Goal: Contribute content: Add original content to the website for others to see

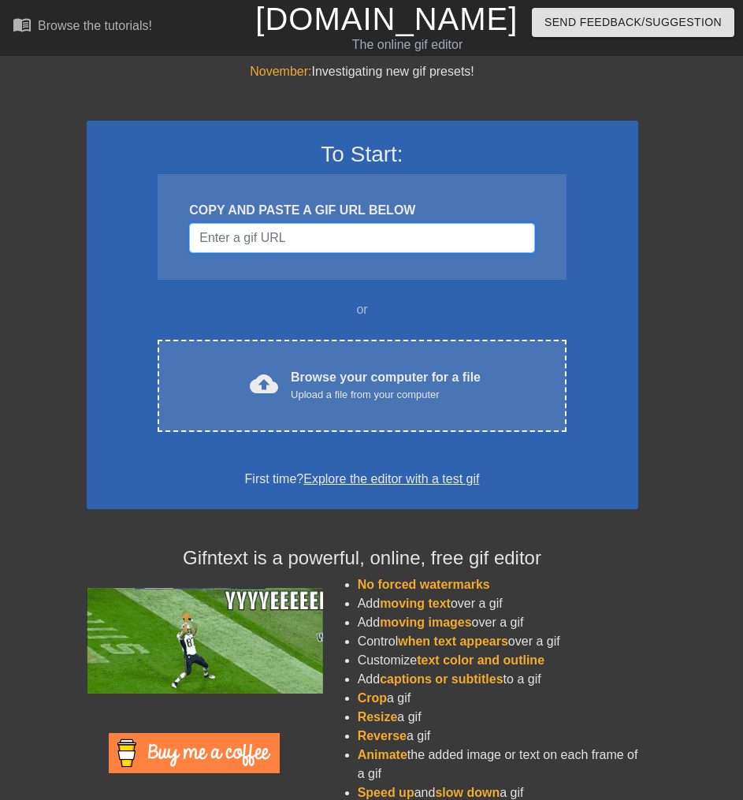
click at [231, 232] on input "Username" at bounding box center [361, 238] width 345 height 30
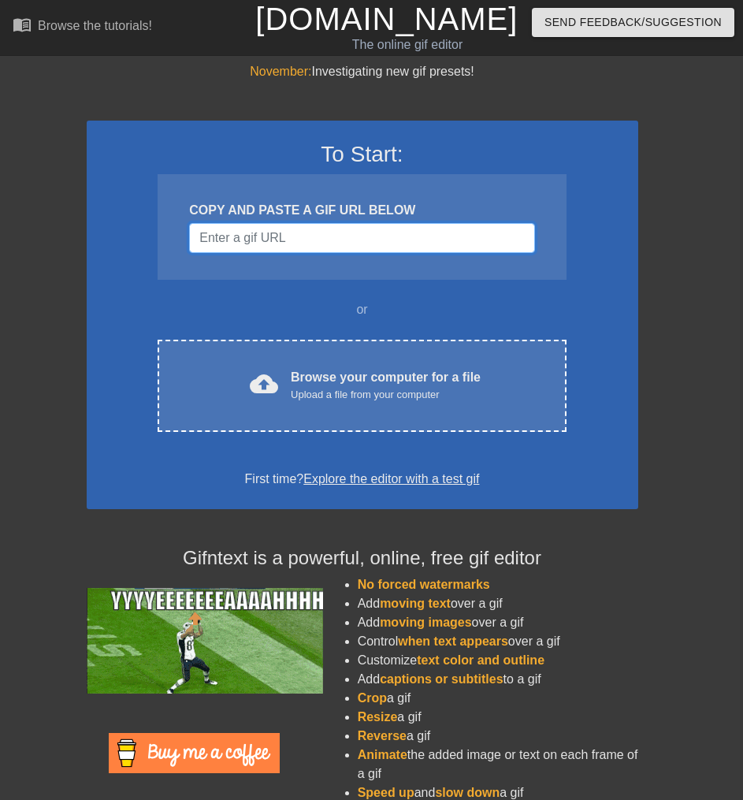
paste input "[URL][DOMAIN_NAME]"
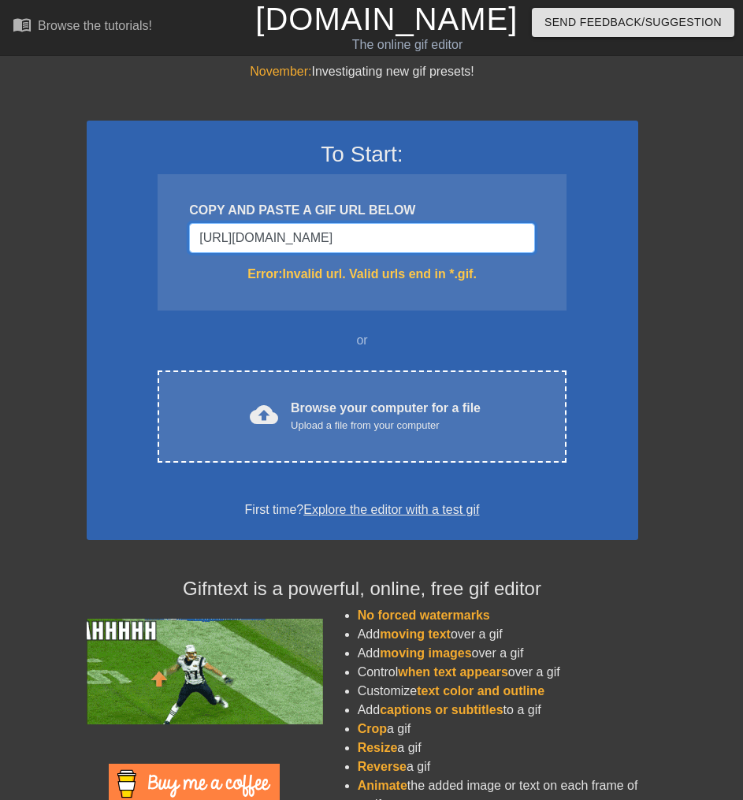
type input "[URL][DOMAIN_NAME]"
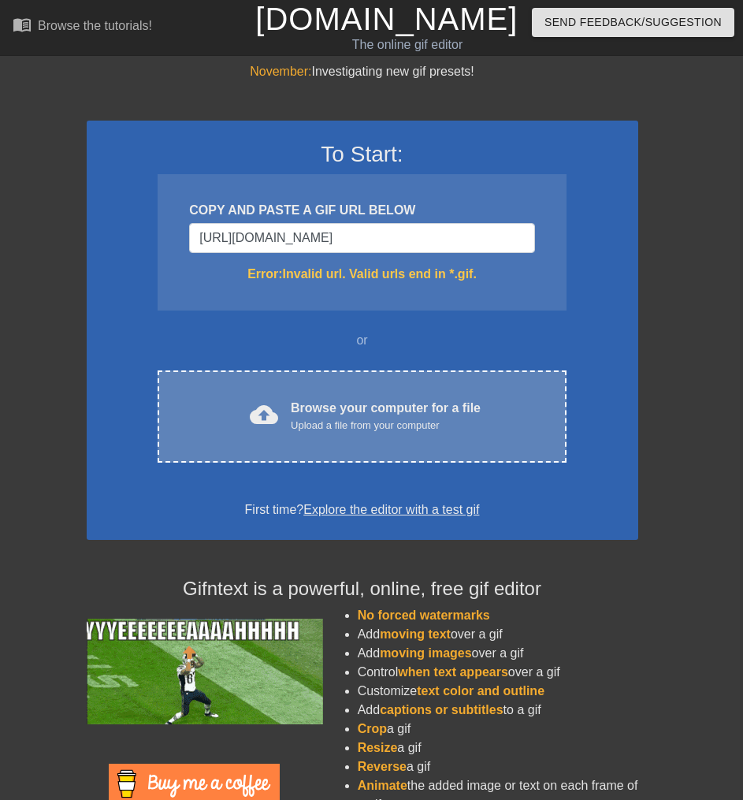
click at [390, 427] on div "Upload a file from your computer" at bounding box center [386, 426] width 190 height 16
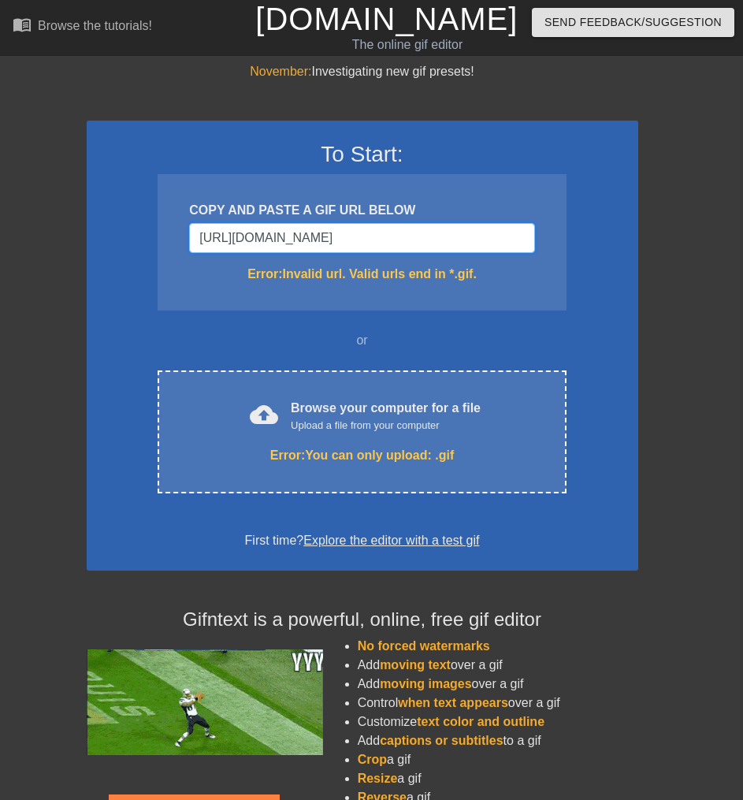
click at [281, 237] on input "[URL][DOMAIN_NAME]" at bounding box center [361, 238] width 345 height 30
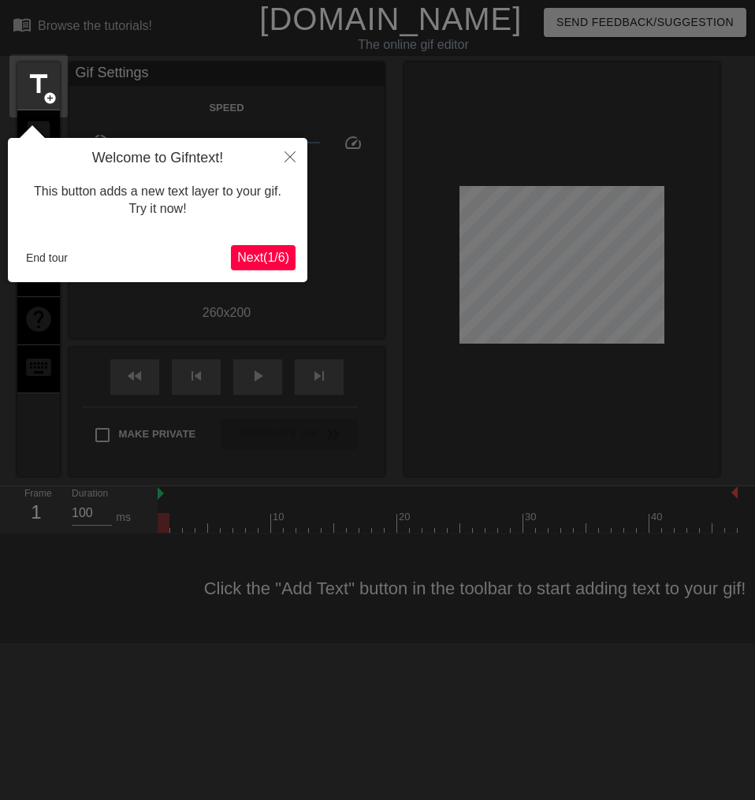
click at [252, 255] on span "Next ( 1 / 6 )" at bounding box center [263, 257] width 52 height 13
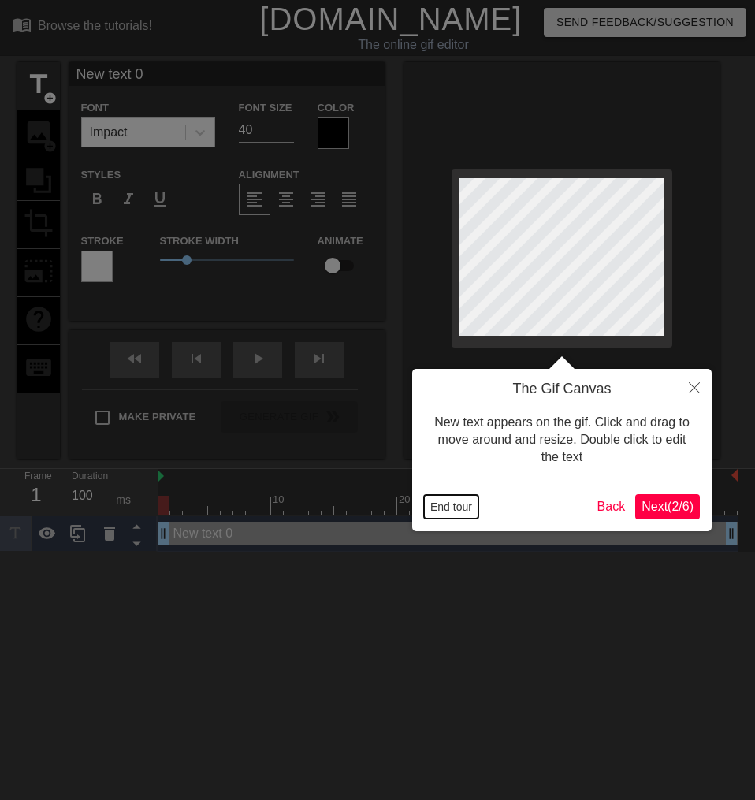
click at [460, 507] on button "End tour" at bounding box center [451, 507] width 54 height 24
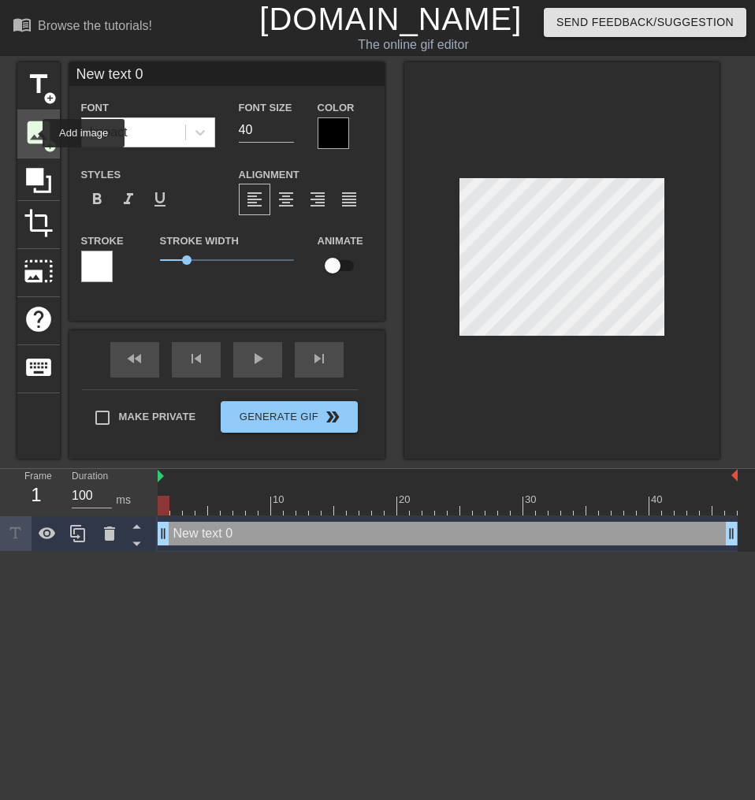
click at [32, 133] on span "image" at bounding box center [39, 132] width 30 height 30
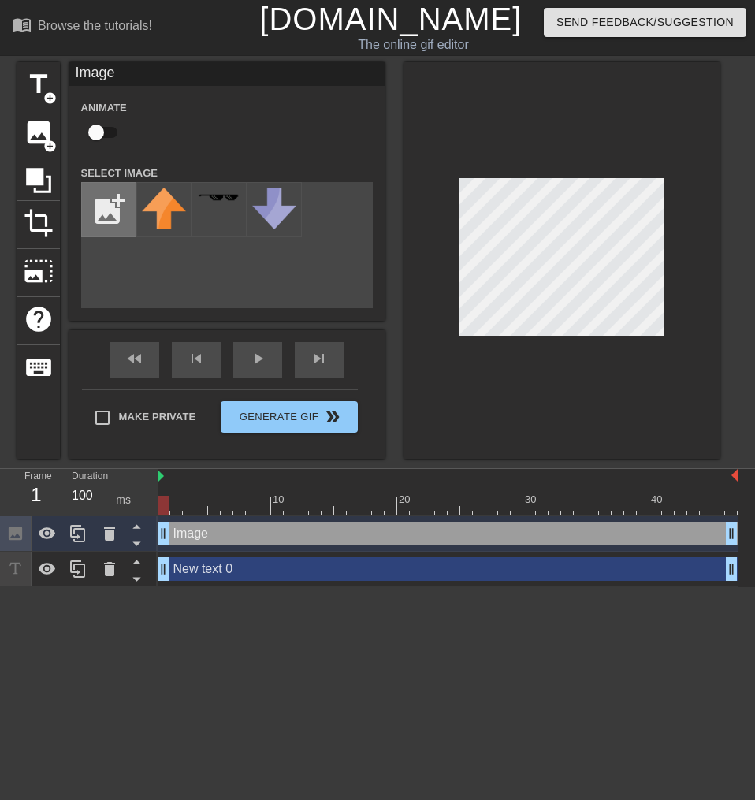
click at [110, 213] on input "file" at bounding box center [109, 210] width 54 height 54
click at [138, 259] on div "add_photo_alternate" at bounding box center [227, 245] width 292 height 126
click at [106, 212] on input "file" at bounding box center [109, 210] width 54 height 54
type input "C:\fakepath\Untitled.png"
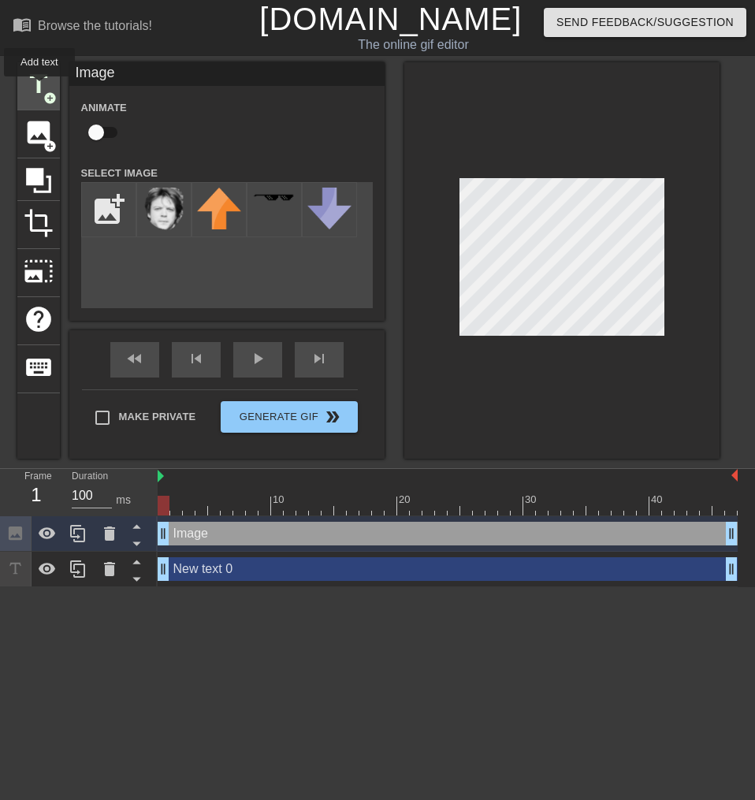
click at [39, 87] on span "title" at bounding box center [39, 84] width 30 height 30
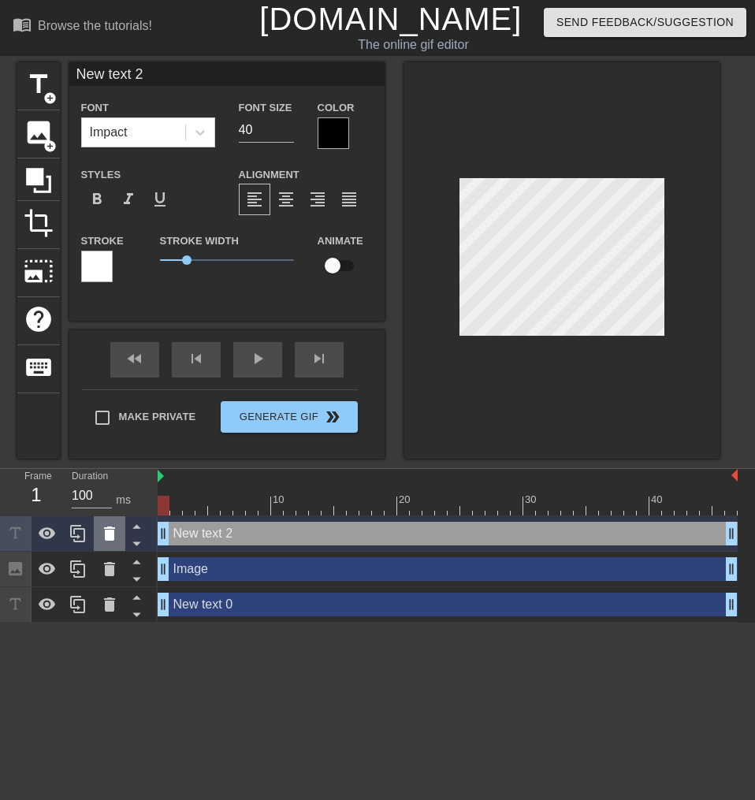
click at [116, 532] on icon at bounding box center [109, 533] width 19 height 19
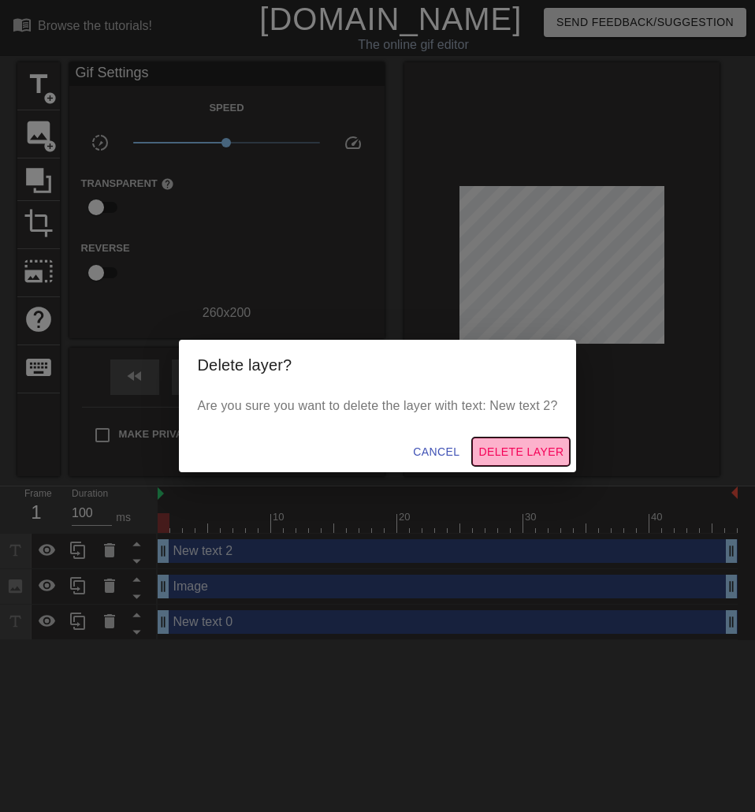
click at [522, 447] on span "Delete Layer" at bounding box center [520, 452] width 85 height 20
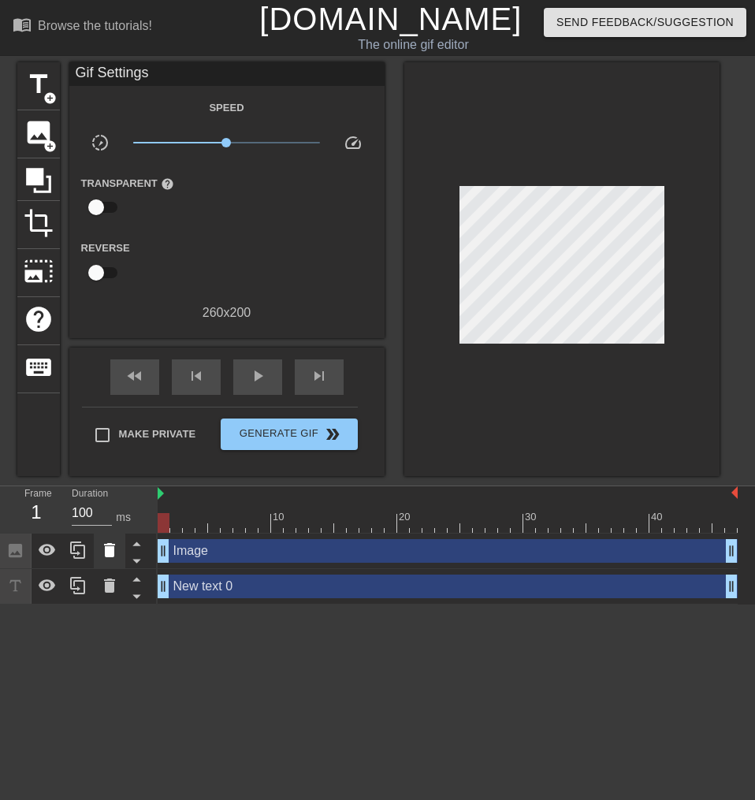
click at [110, 553] on icon at bounding box center [109, 550] width 11 height 14
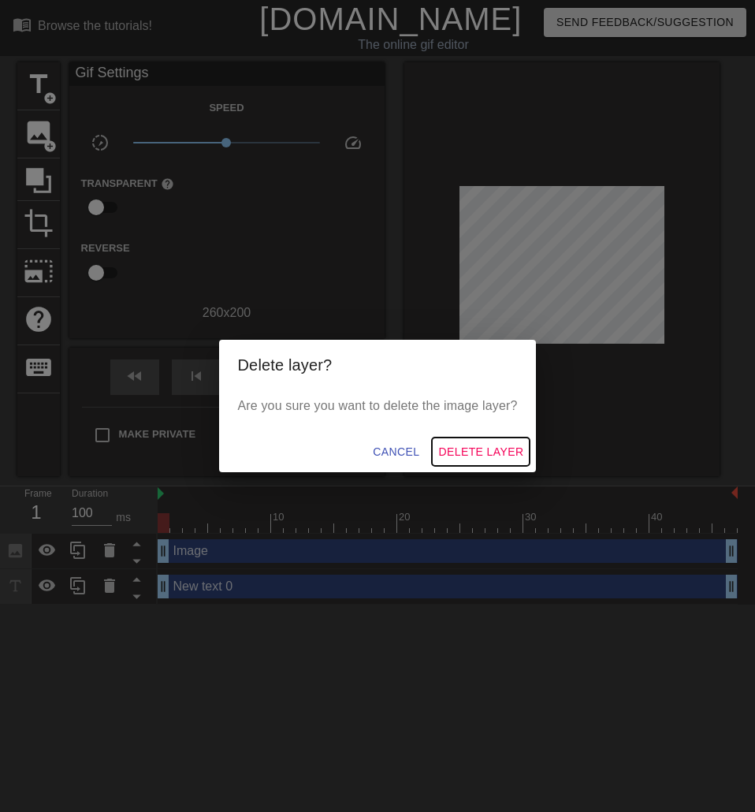
click at [458, 452] on span "Delete Layer" at bounding box center [480, 452] width 85 height 20
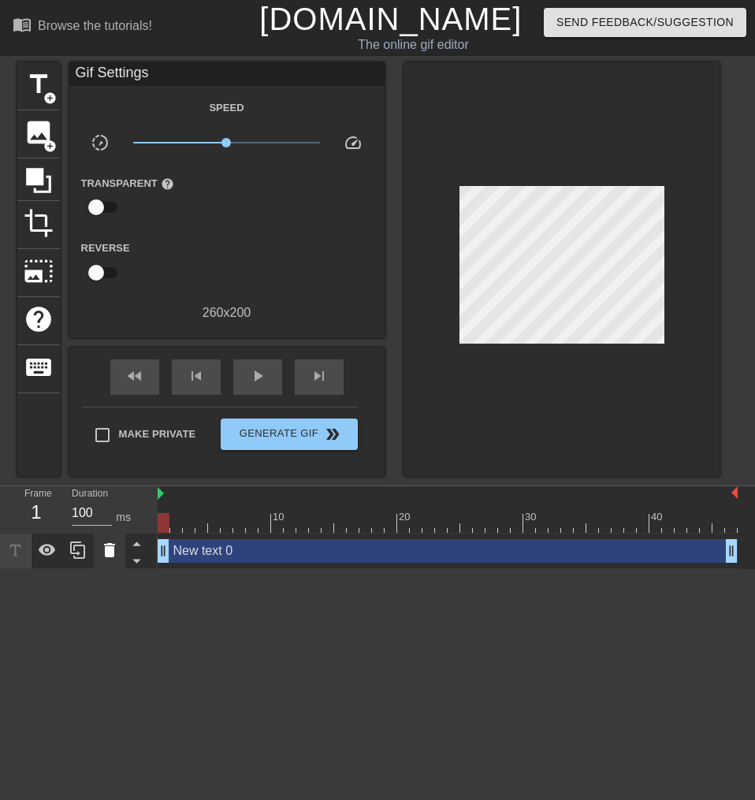
click at [117, 548] on icon at bounding box center [109, 550] width 19 height 19
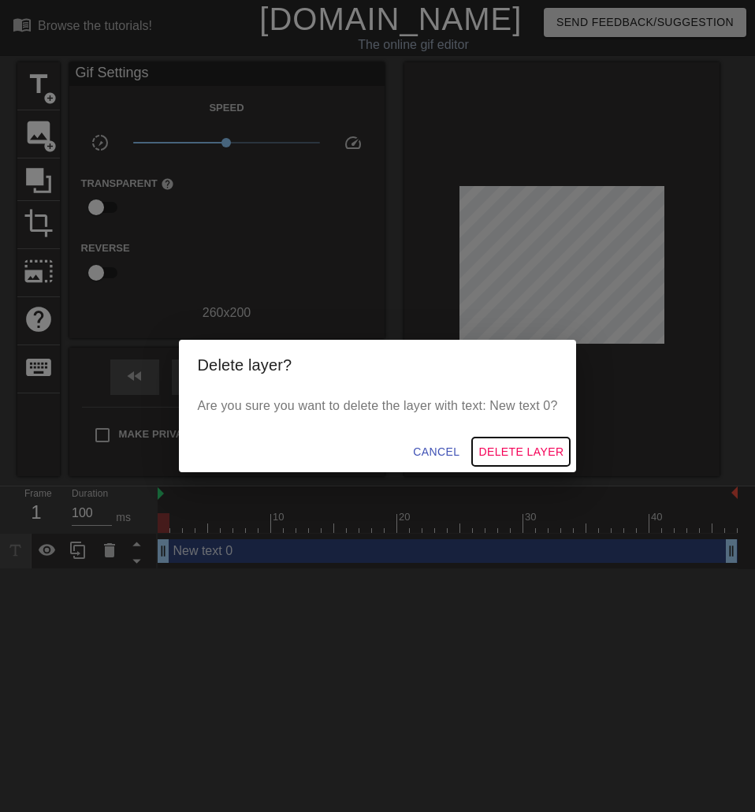
click at [496, 451] on span "Delete Layer" at bounding box center [520, 452] width 85 height 20
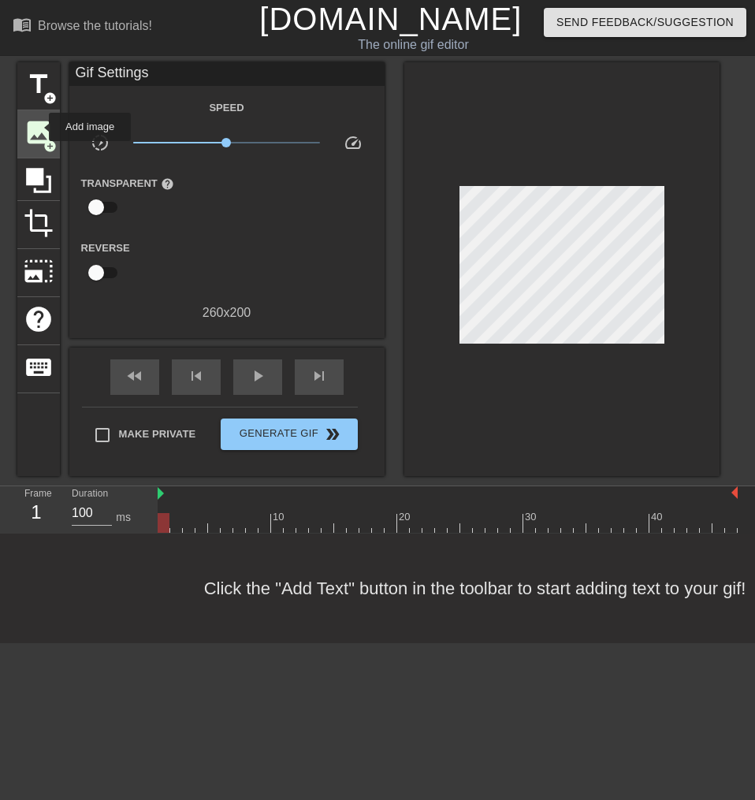
click at [39, 127] on span "image" at bounding box center [39, 132] width 30 height 30
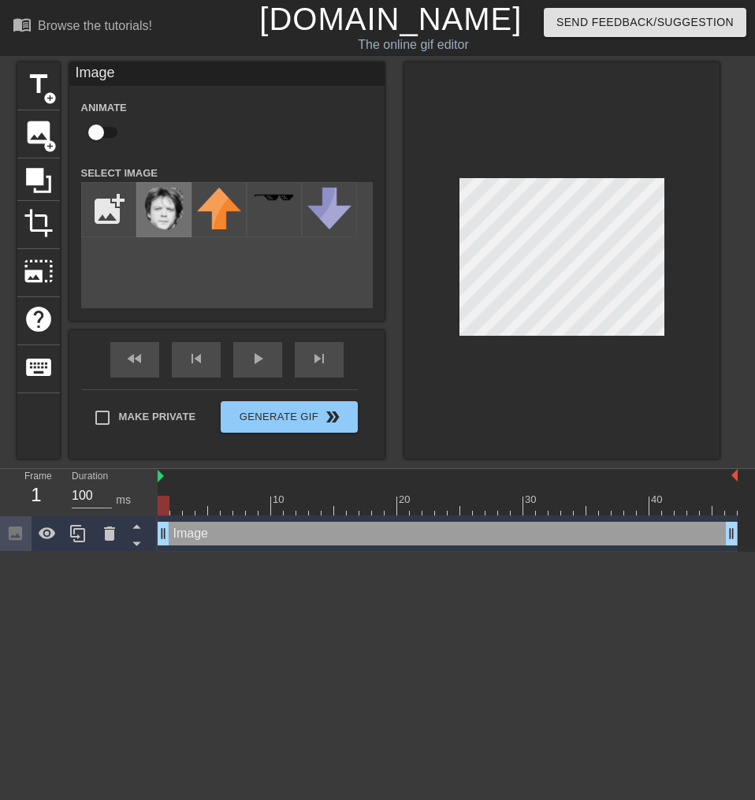
click at [158, 226] on img at bounding box center [164, 210] width 44 height 44
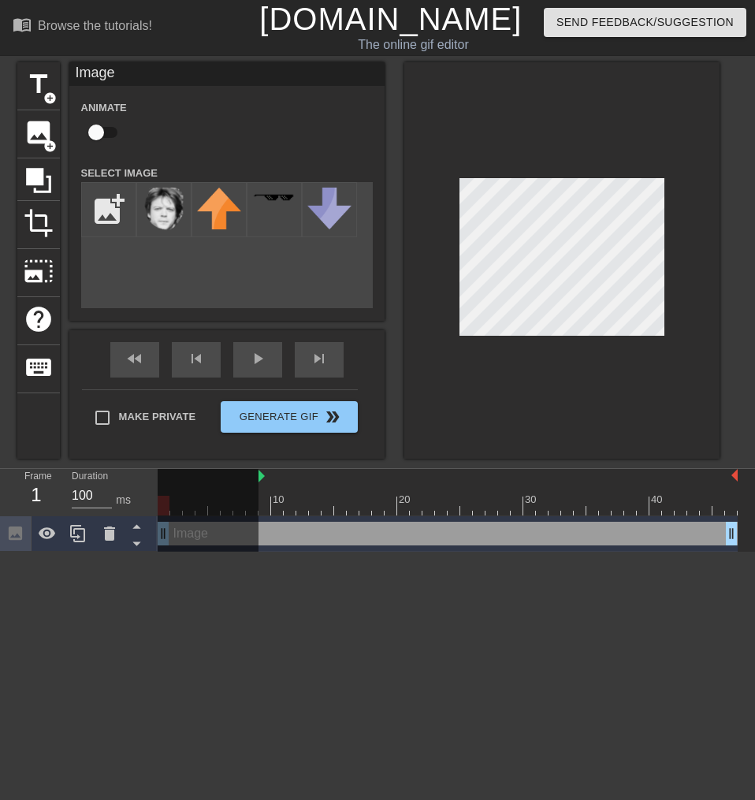
drag, startPoint x: 159, startPoint y: 481, endPoint x: 258, endPoint y: 480, distance: 99.3
click at [256, 480] on div at bounding box center [208, 512] width 101 height 86
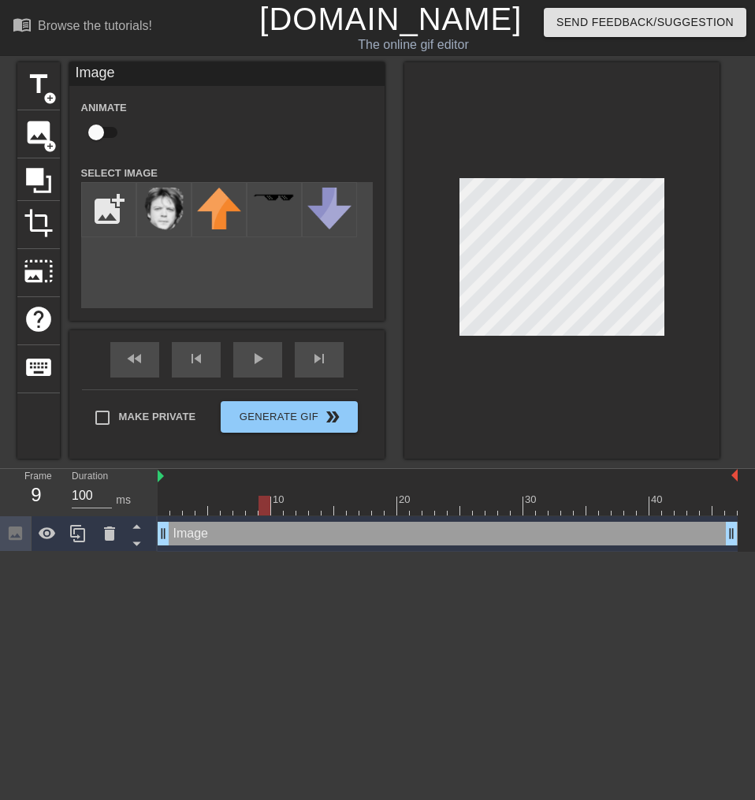
drag, startPoint x: 262, startPoint y: 477, endPoint x: 139, endPoint y: 477, distance: 122.9
click at [139, 477] on div "Frame 9 Duration 100 ms 10 20 30 40 Image drag_handle drag_handle" at bounding box center [377, 510] width 755 height 83
click at [160, 511] on div at bounding box center [448, 506] width 580 height 20
click at [177, 515] on div at bounding box center [448, 506] width 580 height 20
click at [192, 512] on div at bounding box center [448, 506] width 580 height 20
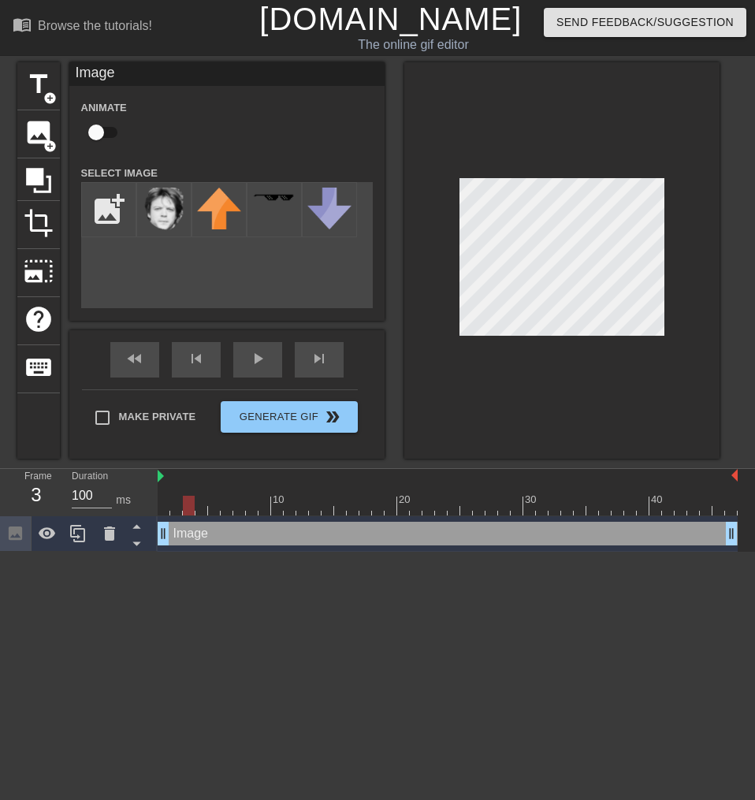
click at [208, 512] on div at bounding box center [448, 506] width 580 height 20
click at [200, 513] on div at bounding box center [448, 506] width 580 height 20
click at [188, 509] on div at bounding box center [448, 506] width 580 height 20
click at [180, 508] on div at bounding box center [448, 506] width 580 height 20
click at [166, 507] on div at bounding box center [448, 506] width 580 height 20
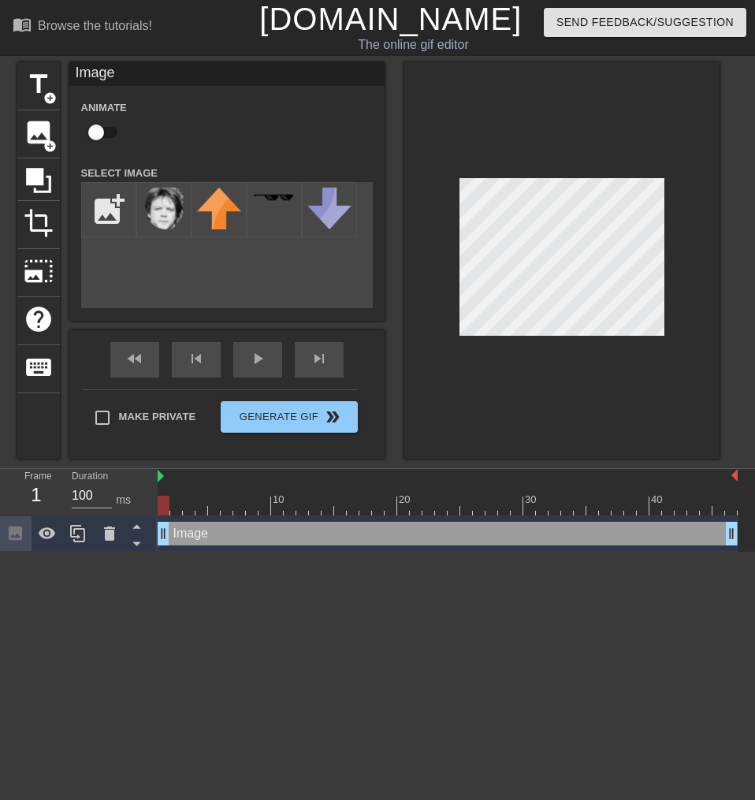
click at [177, 507] on div at bounding box center [448, 506] width 580 height 20
click at [191, 507] on div at bounding box center [448, 506] width 580 height 20
click at [197, 502] on div at bounding box center [448, 506] width 580 height 20
click at [221, 510] on div at bounding box center [448, 506] width 580 height 20
click at [241, 499] on div at bounding box center [448, 506] width 580 height 20
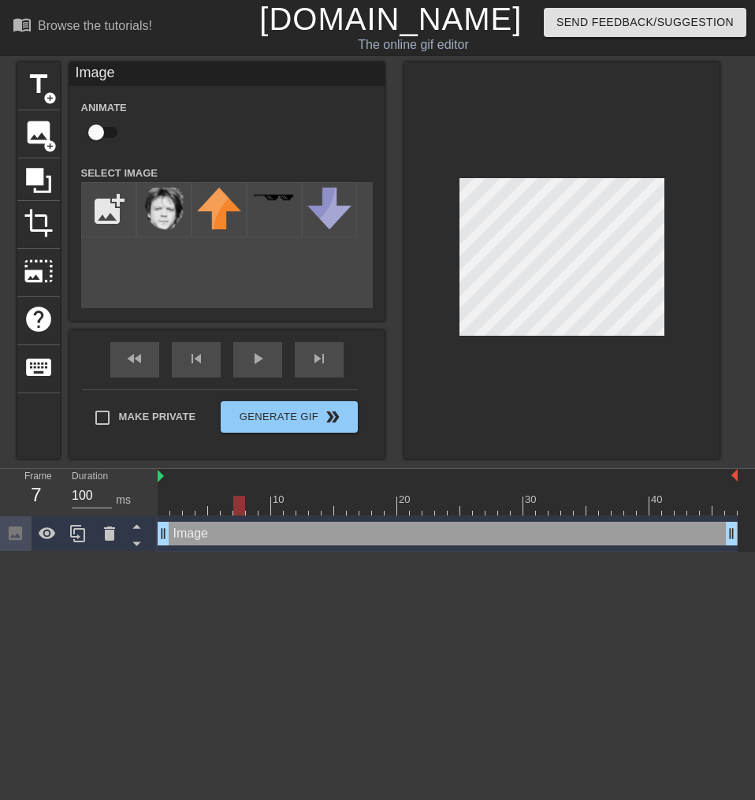
click at [249, 507] on div at bounding box center [448, 506] width 580 height 20
click at [268, 505] on div at bounding box center [448, 506] width 580 height 20
click at [275, 503] on div at bounding box center [448, 506] width 580 height 20
click at [299, 511] on div at bounding box center [448, 506] width 580 height 20
click at [322, 511] on div at bounding box center [448, 506] width 580 height 20
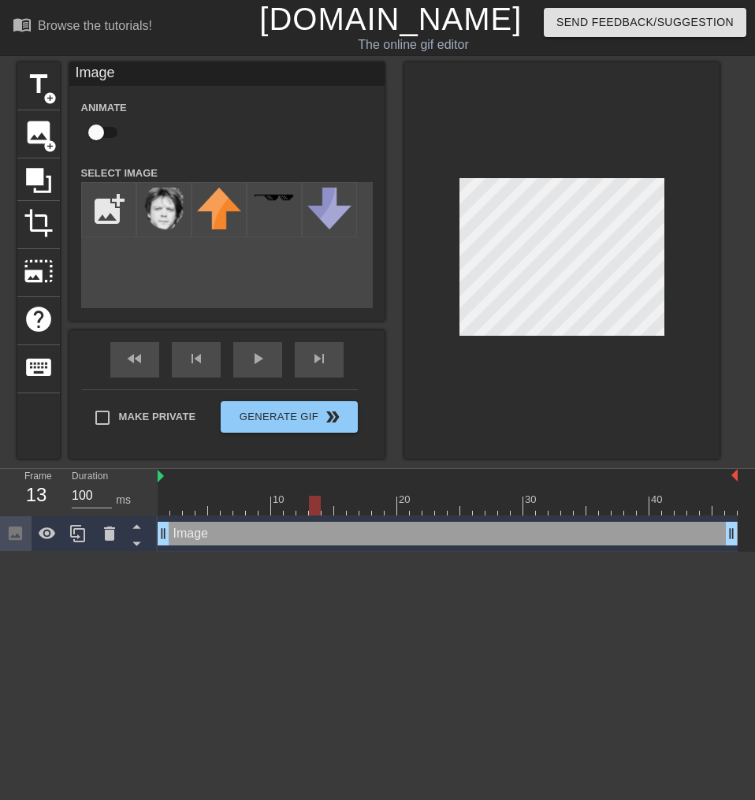
click at [314, 512] on div at bounding box center [448, 506] width 580 height 20
click at [297, 503] on div at bounding box center [448, 506] width 580 height 20
click at [289, 507] on div at bounding box center [448, 506] width 580 height 20
click at [275, 502] on div at bounding box center [448, 506] width 580 height 20
click at [328, 507] on div at bounding box center [448, 506] width 580 height 20
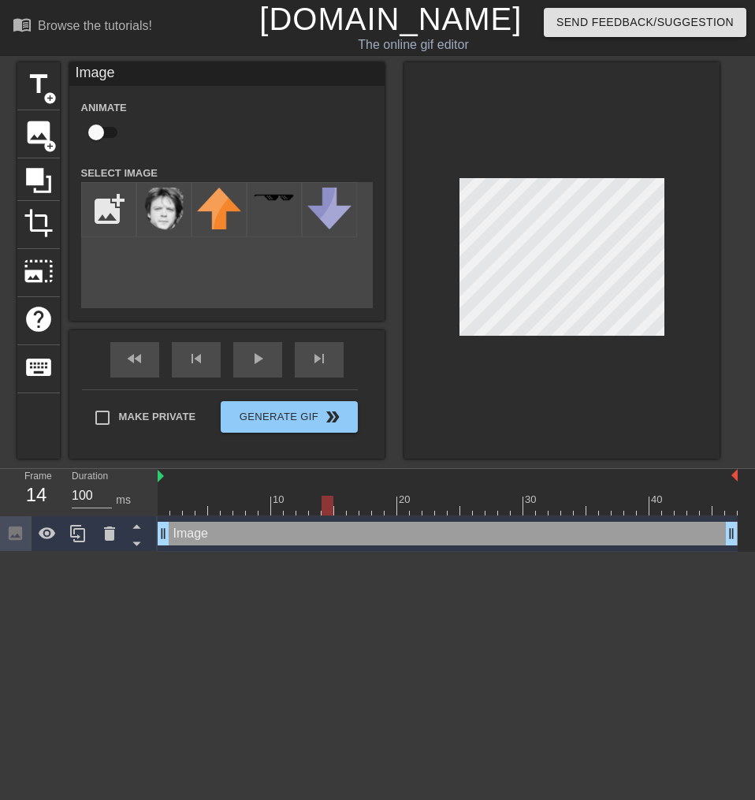
click at [310, 507] on div at bounding box center [448, 506] width 580 height 20
click at [304, 507] on div at bounding box center [448, 506] width 580 height 20
click at [290, 507] on div at bounding box center [448, 506] width 580 height 20
click at [188, 511] on div at bounding box center [448, 506] width 580 height 20
click at [162, 508] on div at bounding box center [448, 506] width 580 height 20
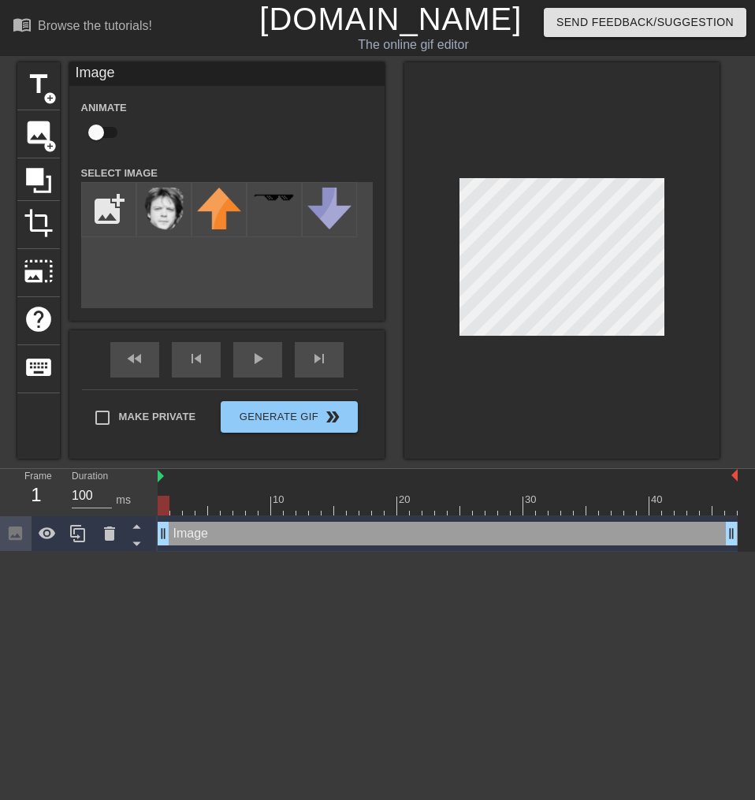
click at [176, 531] on div "Image drag_handle drag_handle" at bounding box center [448, 534] width 580 height 24
click at [225, 538] on div "Image drag_handle drag_handle" at bounding box center [448, 534] width 580 height 24
click at [160, 507] on div at bounding box center [164, 506] width 12 height 20
